Goal: Book appointment/travel/reservation

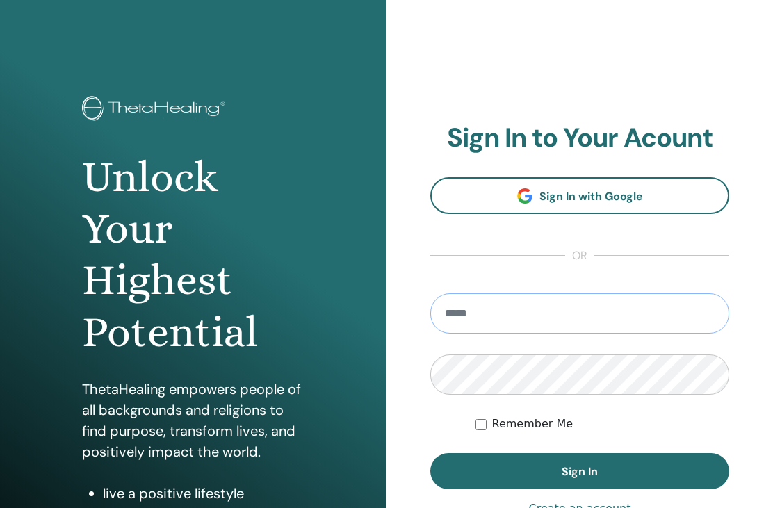
type input "**********"
click at [579, 471] on button "Sign In" at bounding box center [579, 471] width 299 height 36
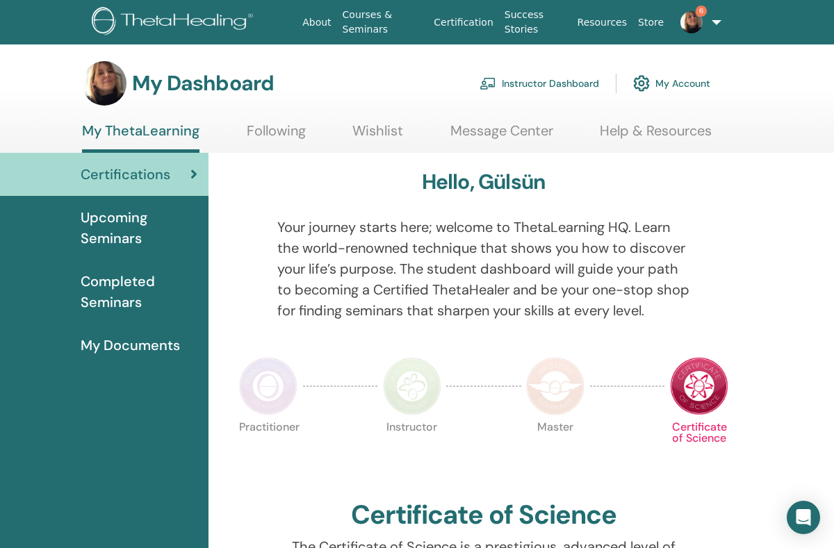
click at [561, 90] on link "Instructor Dashboard" at bounding box center [539, 83] width 120 height 31
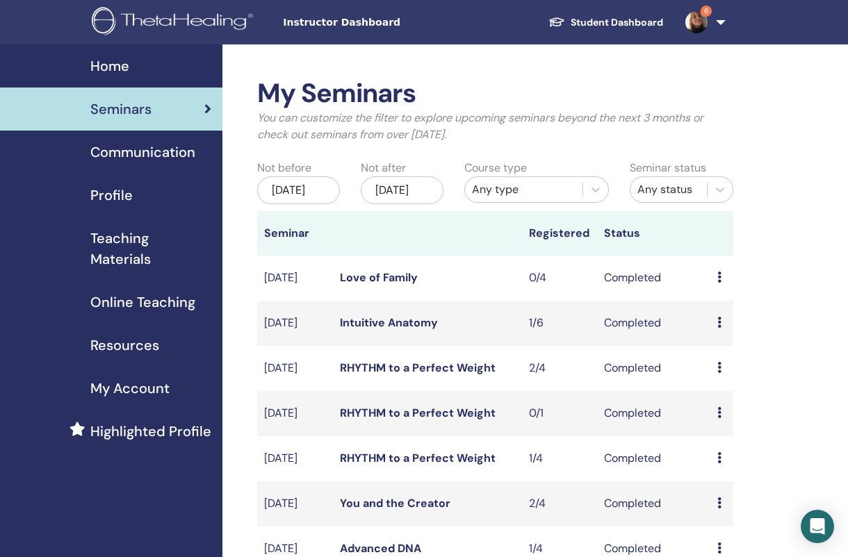
click at [301, 198] on div "[DATE]" at bounding box center [298, 190] width 83 height 28
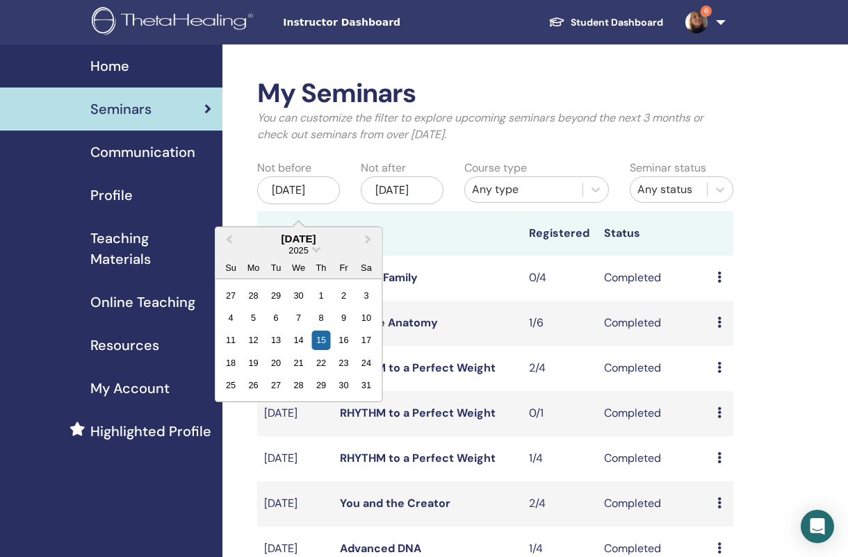
click at [368, 239] on span "Next Month" at bounding box center [368, 238] width 0 height 15
click at [372, 236] on button "Next Month" at bounding box center [370, 240] width 22 height 22
click at [368, 236] on span "Next Month" at bounding box center [368, 238] width 0 height 15
click at [370, 242] on button "Next Month" at bounding box center [370, 240] width 22 height 22
click at [347, 339] on div "19" at bounding box center [343, 340] width 19 height 19
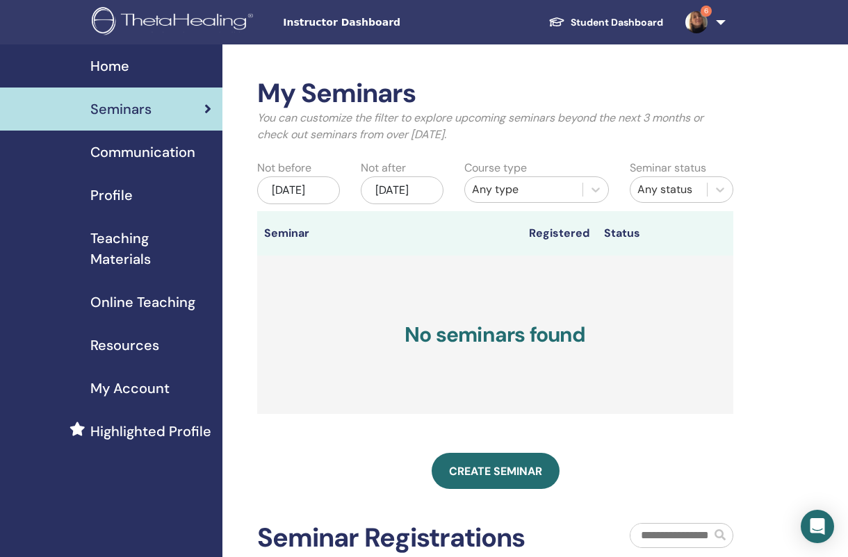
click at [409, 191] on div "Nov/15, 2025" at bounding box center [402, 190] width 83 height 28
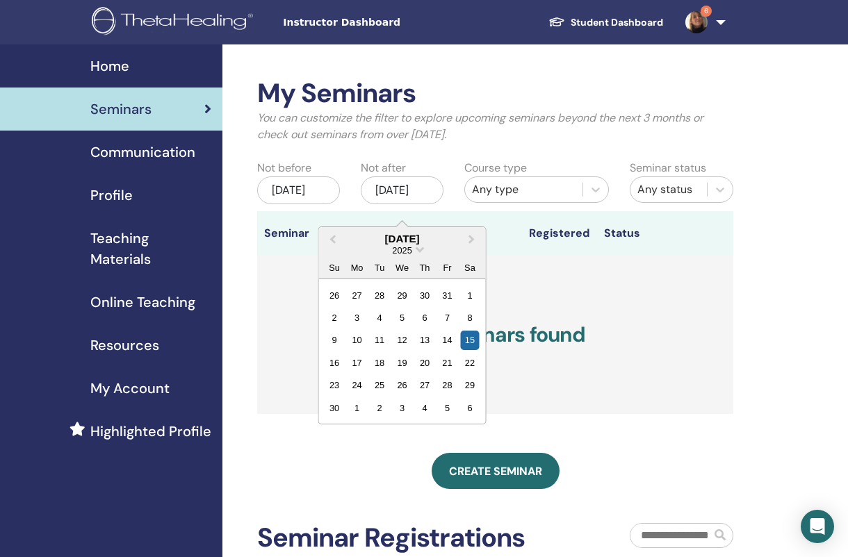
click at [340, 238] on button "Previous Month" at bounding box center [331, 240] width 22 height 22
click at [336, 234] on button "Previous Month" at bounding box center [331, 240] width 22 height 22
click at [362, 366] on div "22" at bounding box center [356, 363] width 19 height 19
